Goal: Information Seeking & Learning: Check status

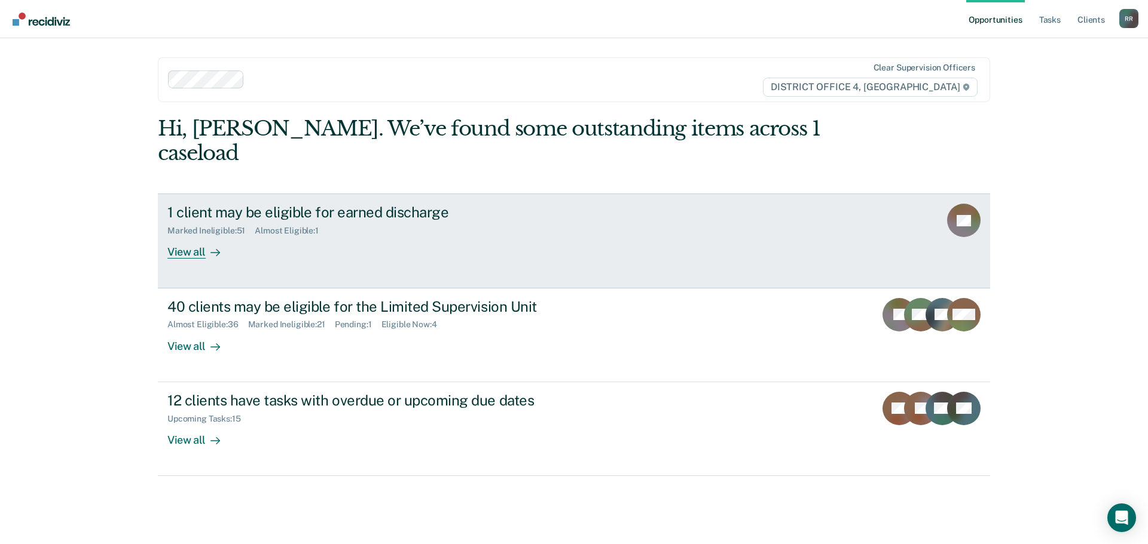
click at [223, 226] on div "Marked Ineligible : 51" at bounding box center [210, 231] width 87 height 10
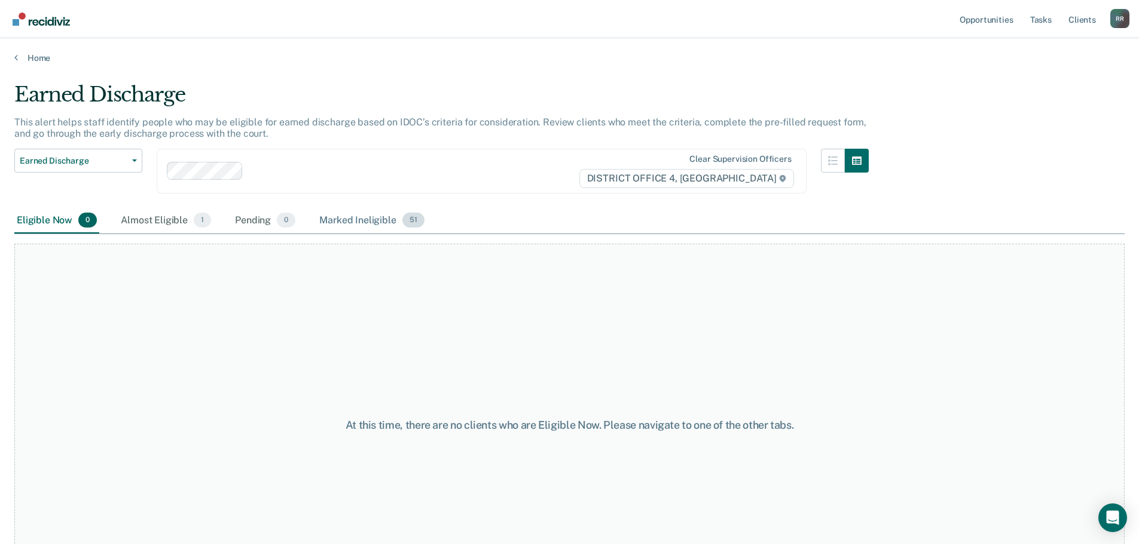
click at [348, 218] on div "Marked Ineligible 51" at bounding box center [371, 221] width 109 height 26
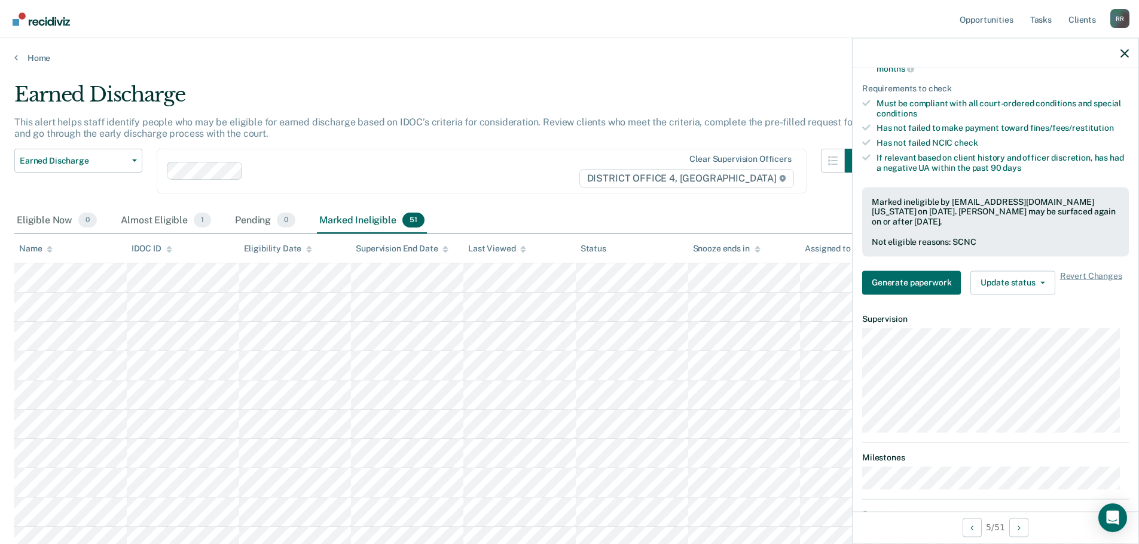
scroll to position [179, 0]
